Goal: Check status: Check status

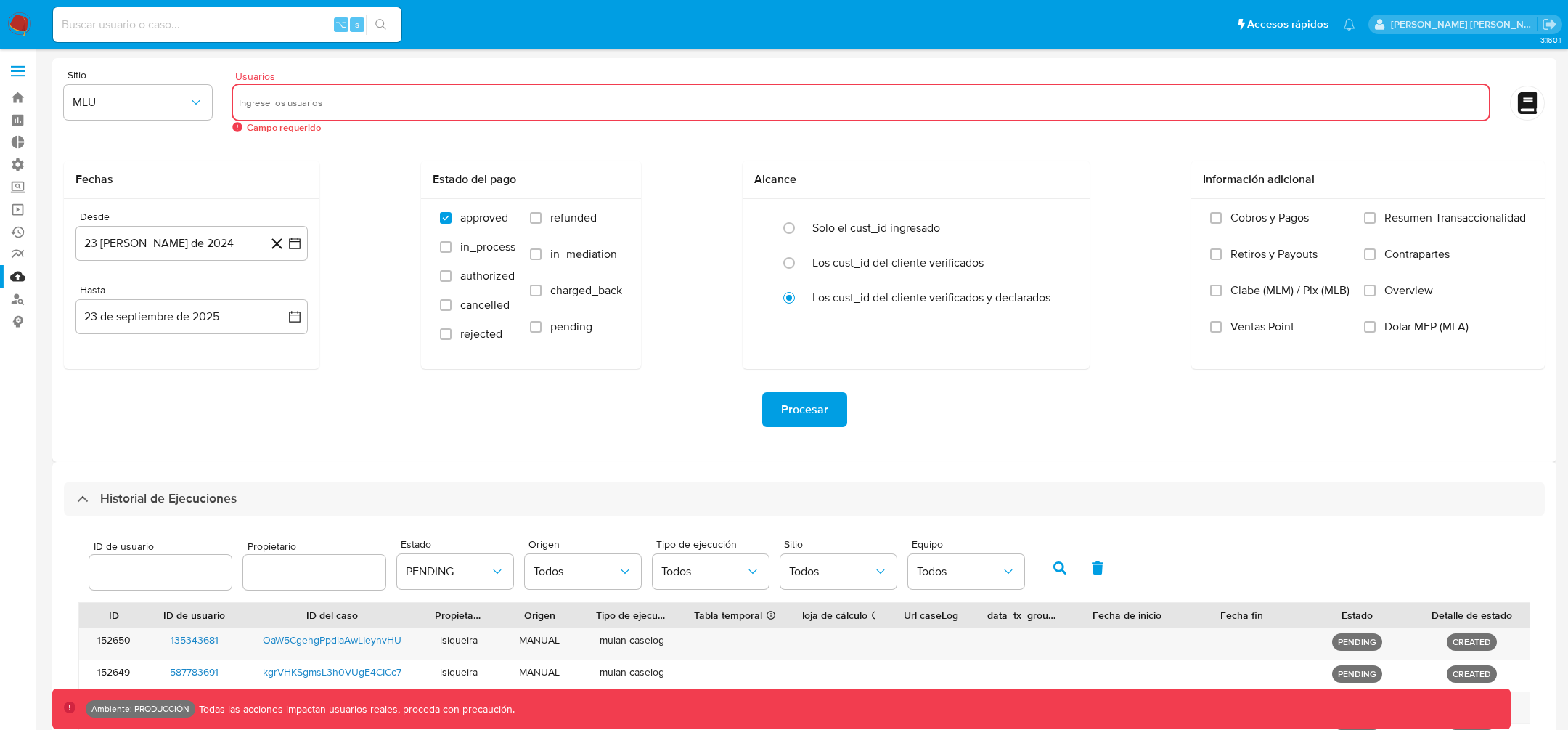
select select "10"
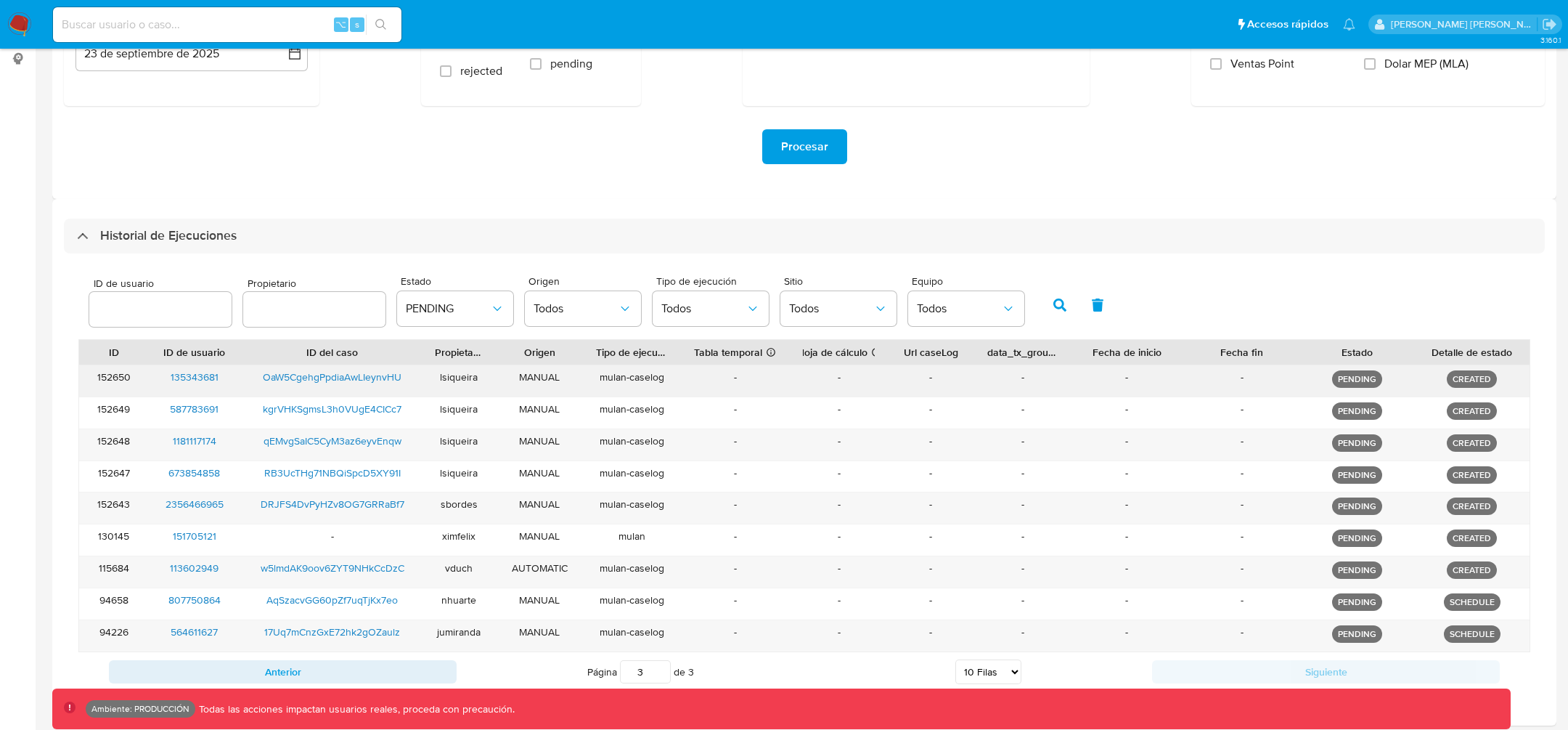
scroll to position [315, 0]
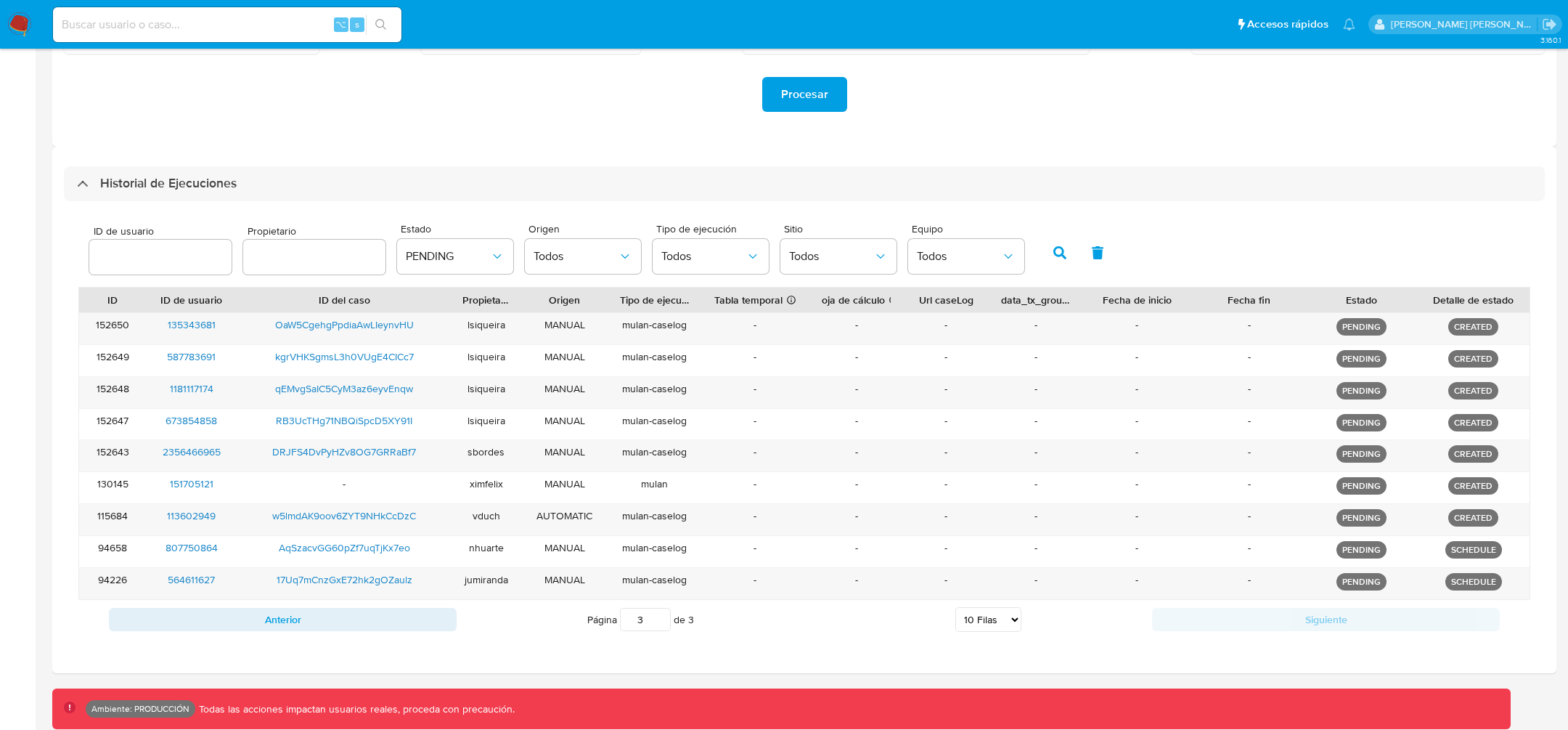
drag, startPoint x: 417, startPoint y: 302, endPoint x: 447, endPoint y: 302, distance: 30.0
click at [448, 303] on div at bounding box center [452, 300] width 26 height 25
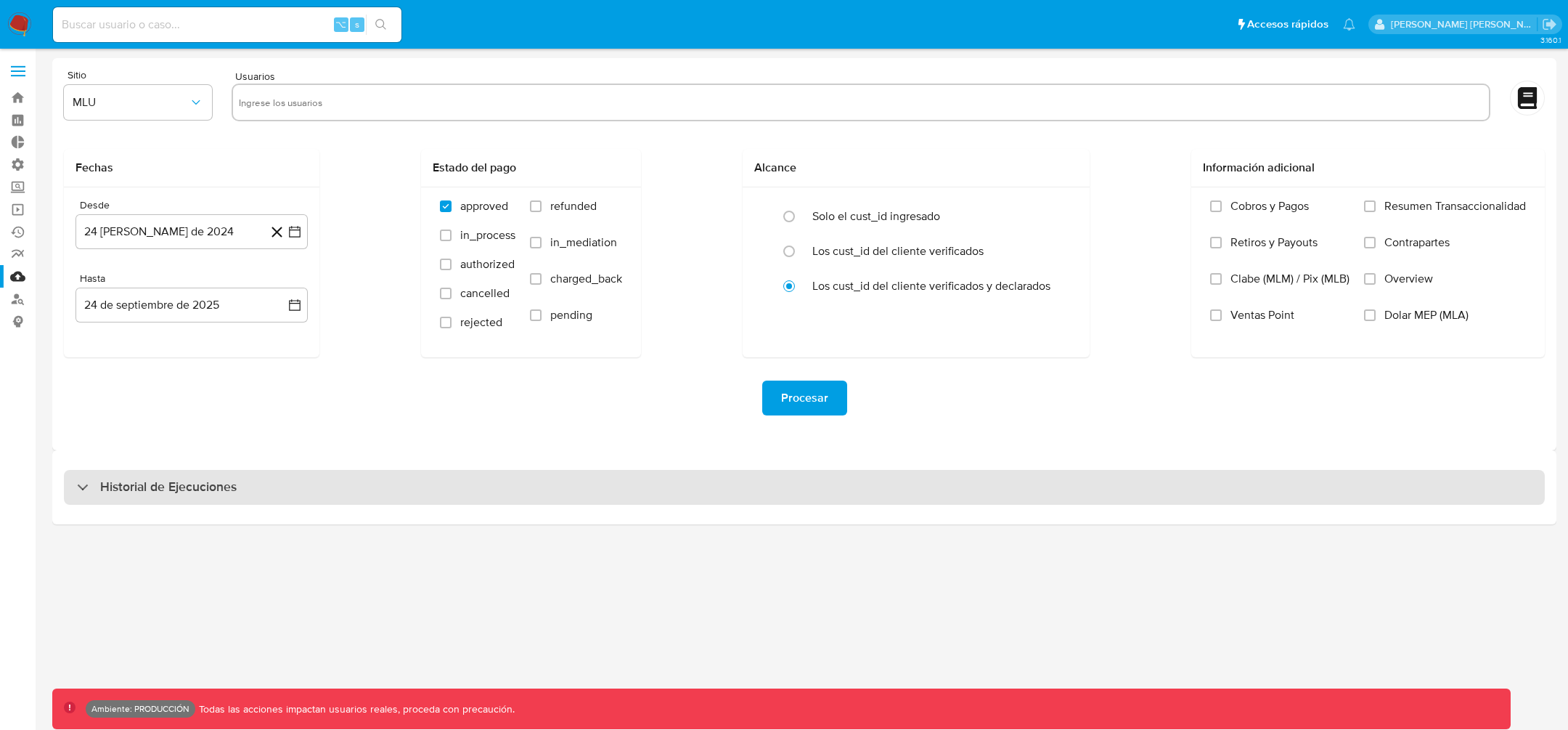
click at [350, 504] on div "Historial de Ejecuciones" at bounding box center [804, 487] width 1481 height 35
select select "10"
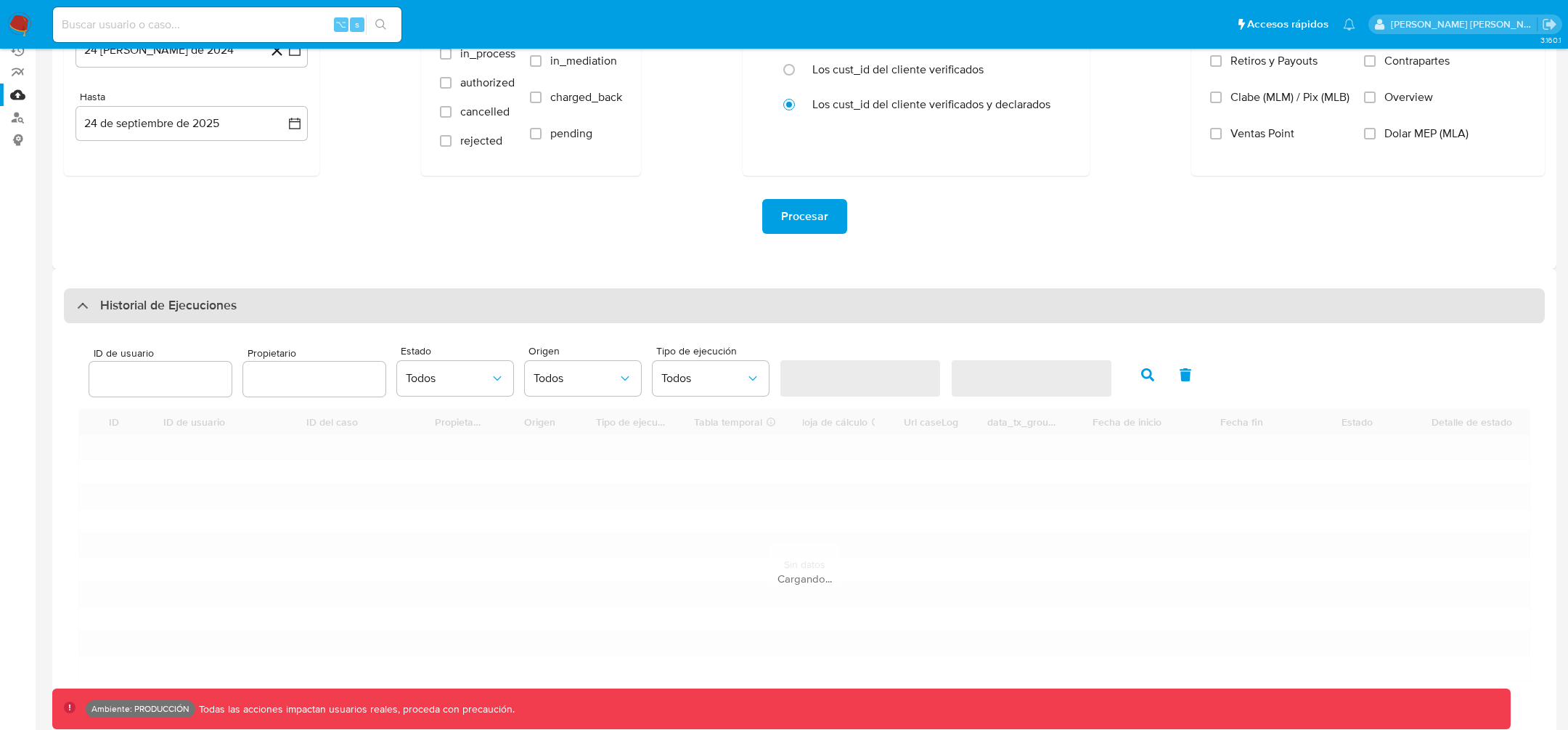
scroll to position [266, 0]
